Goal: Check status: Check status

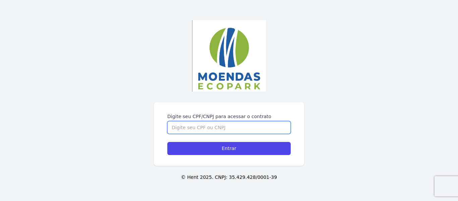
click at [225, 128] on input "Digite seu CPF/CNPJ para acessar o contrato" at bounding box center [228, 127] width 123 height 13
click at [224, 127] on input "Digite seu CPF/CNPJ para acessar o contrato" at bounding box center [228, 127] width 123 height 13
type input "78272262568"
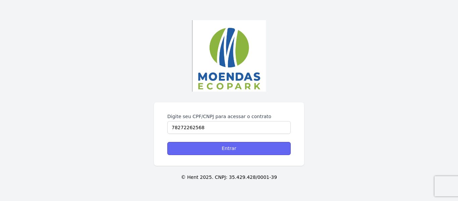
click at [275, 149] on input "Entrar" at bounding box center [228, 148] width 123 height 13
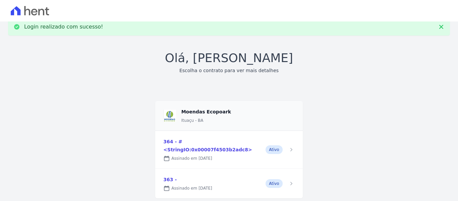
scroll to position [22, 0]
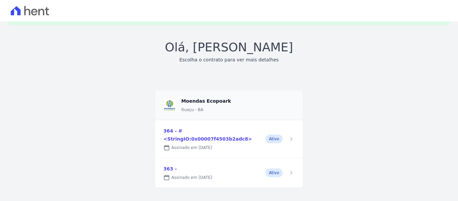
click at [290, 165] on link at bounding box center [228, 172] width 147 height 29
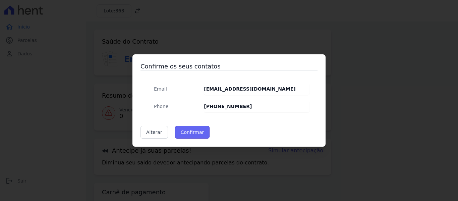
click at [189, 127] on button "Confirmar" at bounding box center [192, 132] width 35 height 13
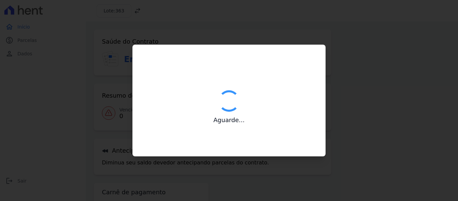
type input "Contatos confirmados com sucesso."
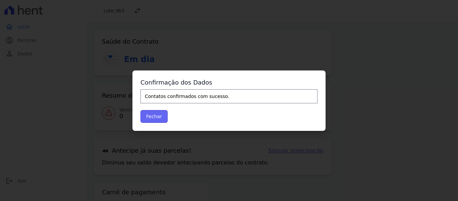
click at [160, 115] on button "Fechar" at bounding box center [153, 116] width 27 height 13
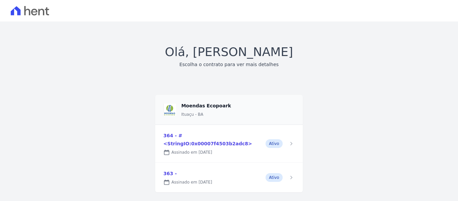
click at [289, 141] on link at bounding box center [228, 144] width 147 height 38
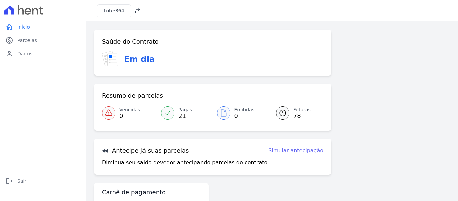
click at [303, 148] on link "Simular antecipação" at bounding box center [295, 150] width 55 height 8
